Goal: Check status: Check status

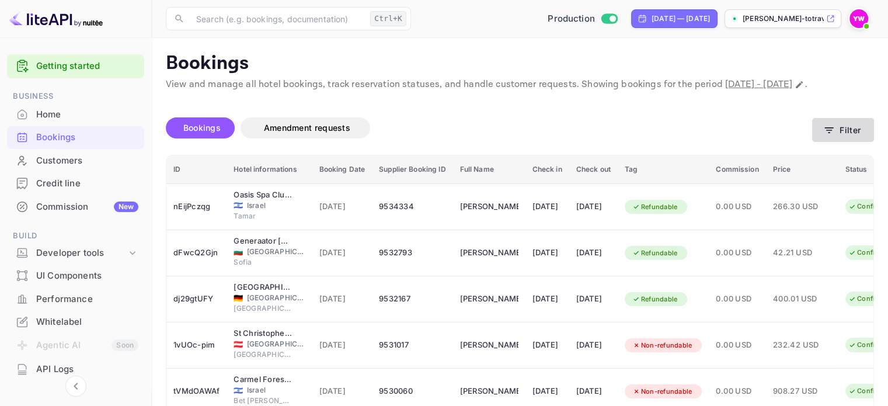
drag, startPoint x: 837, startPoint y: 128, endPoint x: 840, endPoint y: 137, distance: 9.2
click at [836, 132] on div "Bookings Amendment requests Filter" at bounding box center [520, 130] width 709 height 49
click at [842, 142] on button "Filter" at bounding box center [844, 130] width 62 height 24
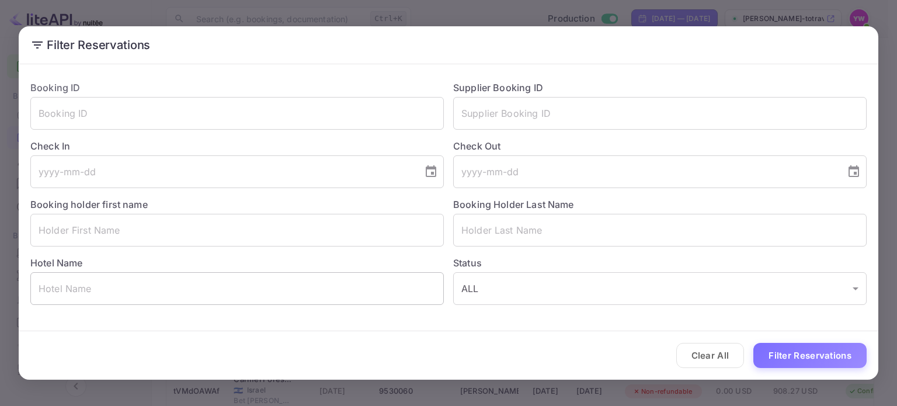
click at [138, 283] on input "text" at bounding box center [237, 288] width 414 height 33
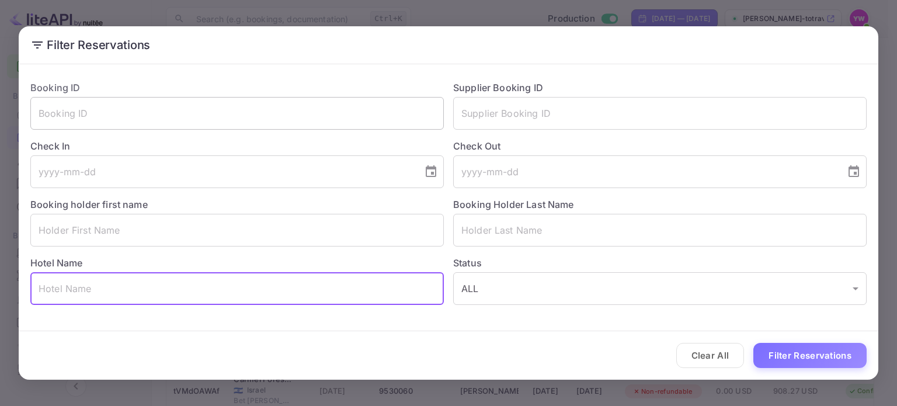
click at [75, 109] on input "text" at bounding box center [237, 113] width 414 height 33
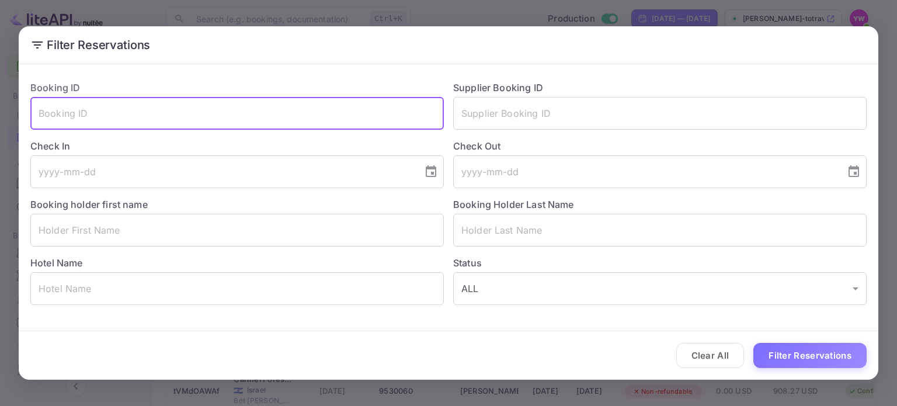
paste input "oTgbqIimF"
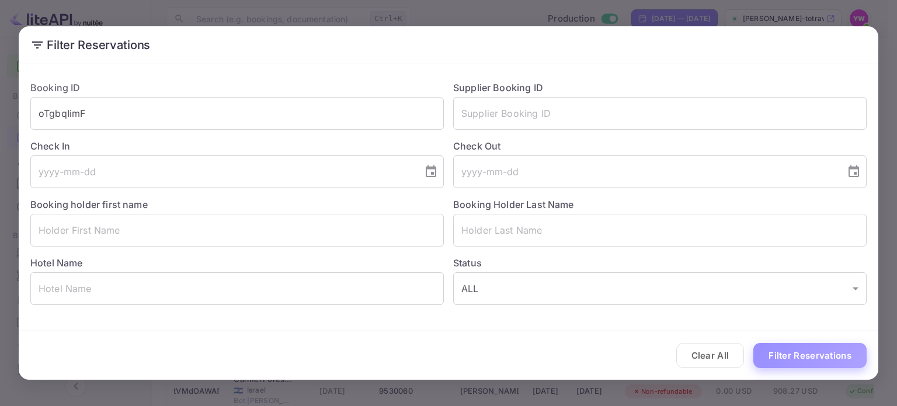
click at [787, 355] on button "Filter Reservations" at bounding box center [810, 355] width 113 height 25
click at [315, 124] on input "oTgbqIimF" at bounding box center [237, 113] width 414 height 33
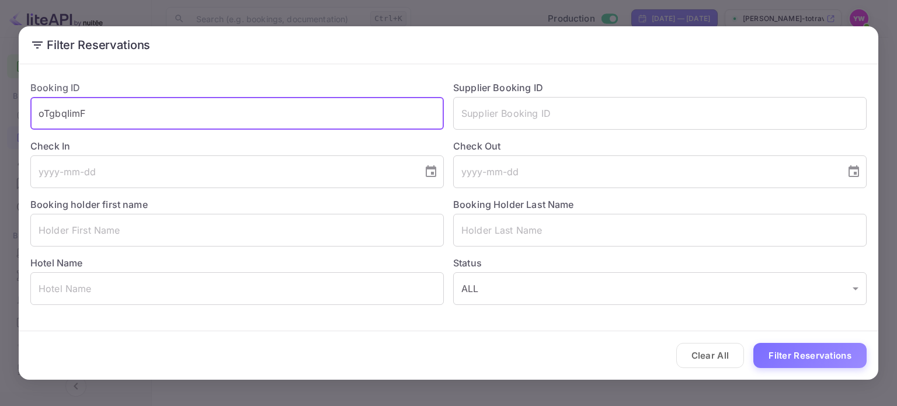
click at [315, 124] on input "oTgbqIimF" at bounding box center [237, 113] width 414 height 33
paste input "9545893"
type input "9545893"
click at [754, 343] on button "Filter Reservations" at bounding box center [810, 355] width 113 height 25
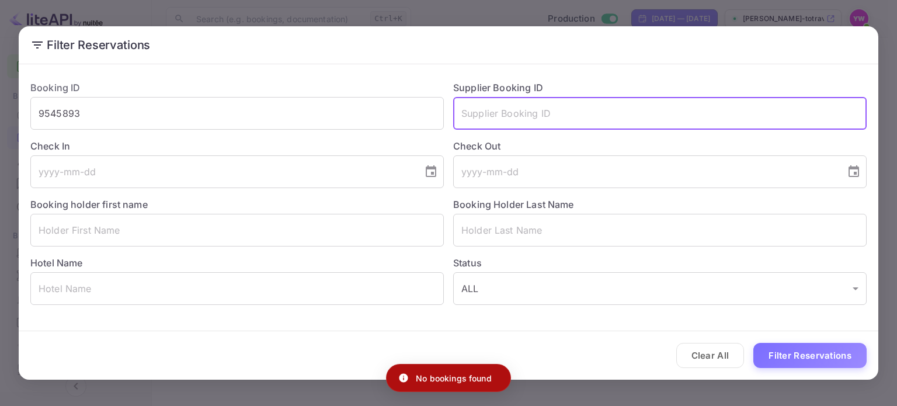
click at [561, 115] on input "text" at bounding box center [660, 113] width 414 height 33
paste input "9545893"
type input "9545893"
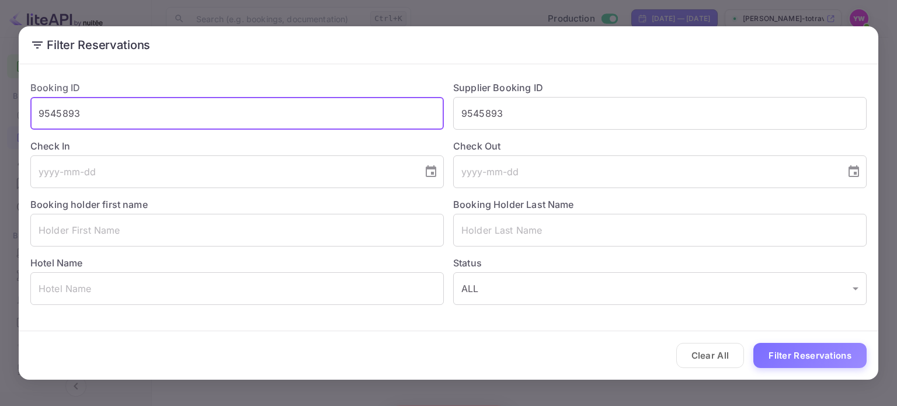
drag, startPoint x: 393, startPoint y: 109, endPoint x: 0, endPoint y: 99, distance: 392.7
click at [0, 100] on div "Filter Reservations Booking ID 9545893 ​ Supplier Booking ID 9545893 ​ Check In…" at bounding box center [448, 203] width 897 height 406
click at [799, 355] on button "Filter Reservations" at bounding box center [810, 355] width 113 height 25
